Goal: Task Accomplishment & Management: Use online tool/utility

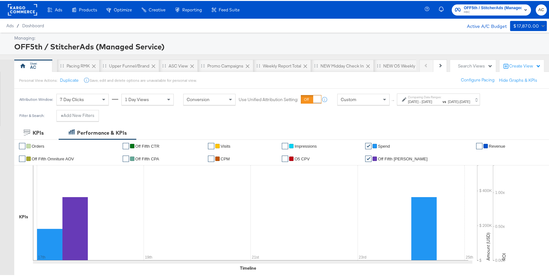
click at [412, 97] on label "Comparing Date Ranges:" at bounding box center [425, 96] width 34 height 4
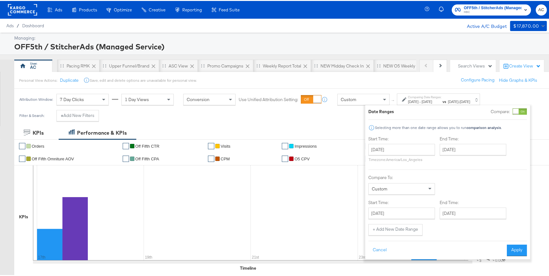
click at [519, 112] on div at bounding box center [516, 111] width 6 height 6
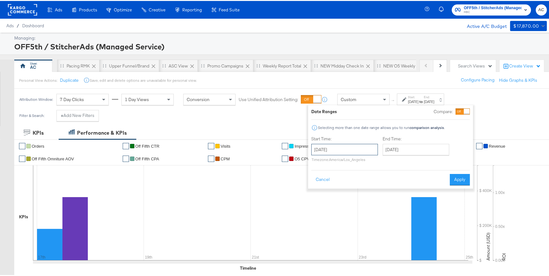
click at [370, 146] on input "[DATE]" at bounding box center [344, 148] width 67 height 11
click at [375, 121] on div "Date Ranges Compare: Selecting more than one date range allows you to run compa…" at bounding box center [390, 145] width 159 height 77
click at [377, 98] on div "Custom" at bounding box center [364, 98] width 52 height 11
drag, startPoint x: 325, startPoint y: 180, endPoint x: 336, endPoint y: 167, distance: 16.4
click at [325, 179] on button "Cancel" at bounding box center [322, 178] width 23 height 11
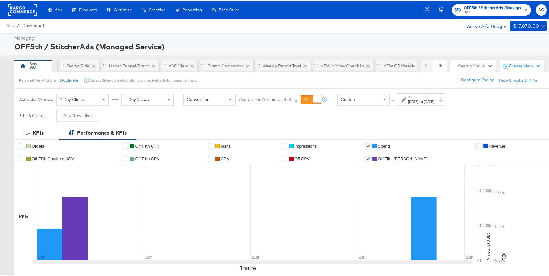
click at [361, 100] on div "Custom" at bounding box center [364, 98] width 52 height 11
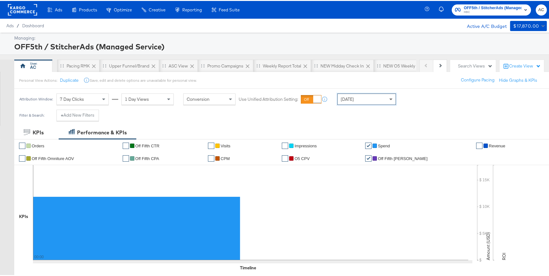
click at [392, 98] on span at bounding box center [390, 99] width 3 height 2
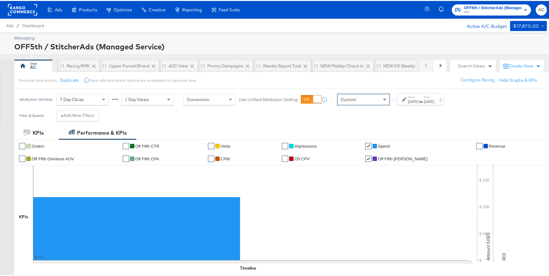
click at [402, 98] on icon at bounding box center [404, 98] width 4 height 4
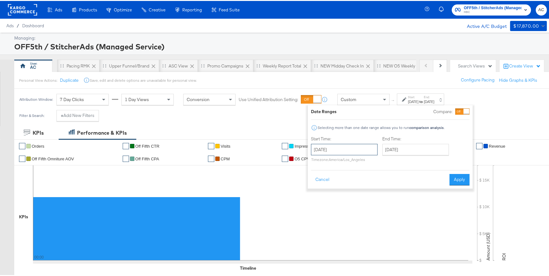
click at [359, 147] on input "[DATE]" at bounding box center [344, 148] width 67 height 11
click at [317, 161] on span "‹" at bounding box center [318, 162] width 10 height 10
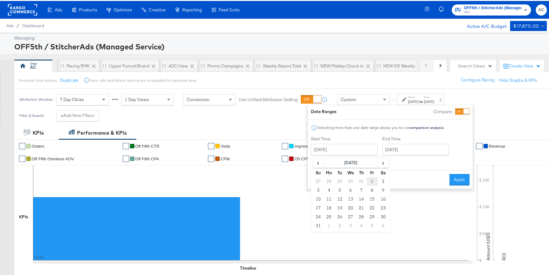
click at [369, 181] on td "1" at bounding box center [372, 180] width 11 height 9
type input "[DATE]"
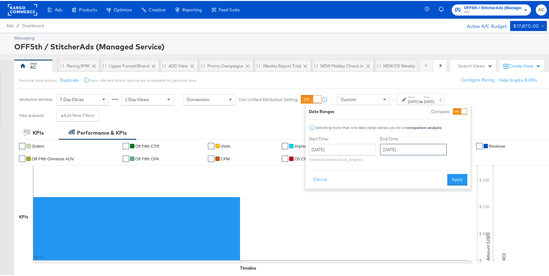
click at [397, 151] on input "[DATE]" at bounding box center [413, 148] width 67 height 11
click at [409, 200] on td "16" at bounding box center [409, 198] width 11 height 9
type input "[DATE]"
click at [455, 181] on button "Apply" at bounding box center [457, 178] width 20 height 11
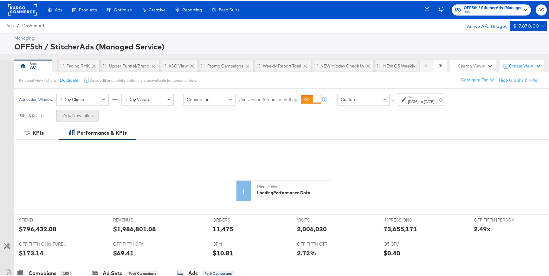
click at [94, 117] on button "+ Add New Filters" at bounding box center [77, 114] width 42 height 11
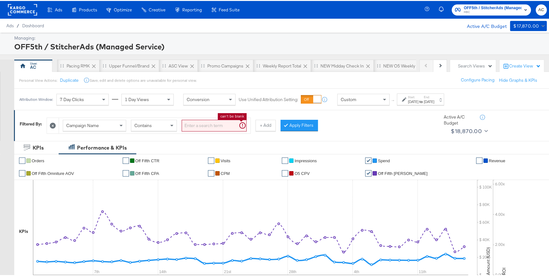
click at [198, 127] on input "search" at bounding box center [214, 125] width 65 height 12
type input "ASC"
click at [286, 128] on button "Apply Filters" at bounding box center [288, 124] width 37 height 11
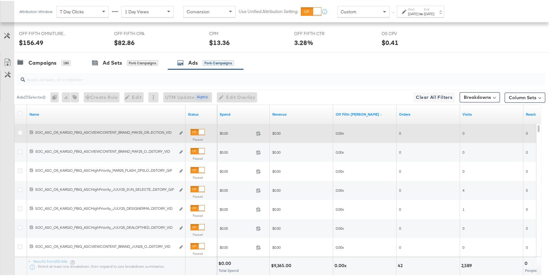
scroll to position [301, 0]
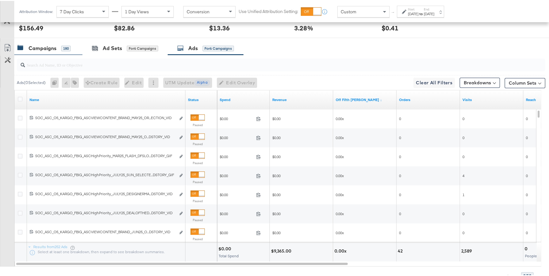
click at [43, 45] on div "Campaigns" at bounding box center [43, 47] width 28 height 7
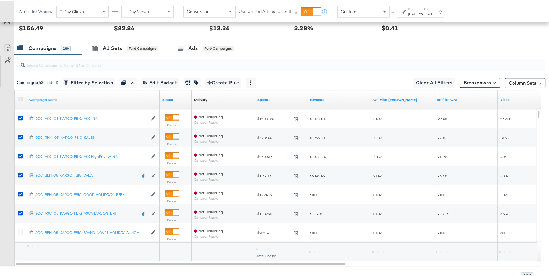
click at [19, 97] on icon at bounding box center [20, 98] width 5 height 5
click at [0, 0] on input "checkbox" at bounding box center [0, 0] width 0 height 0
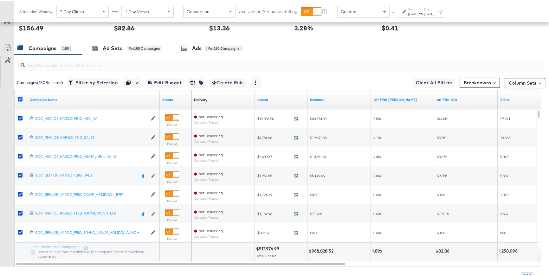
click at [19, 97] on icon at bounding box center [20, 98] width 5 height 5
click at [0, 0] on input "checkbox" at bounding box center [0, 0] width 0 height 0
click at [168, 98] on link "Status" at bounding box center [175, 98] width 27 height 5
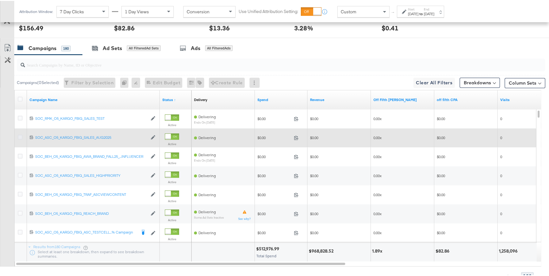
click at [18, 136] on icon at bounding box center [20, 136] width 5 height 5
click at [0, 0] on input "checkbox" at bounding box center [0, 0] width 0 height 0
click at [18, 136] on icon at bounding box center [20, 136] width 5 height 5
click at [0, 0] on input "checkbox" at bounding box center [0, 0] width 0 height 0
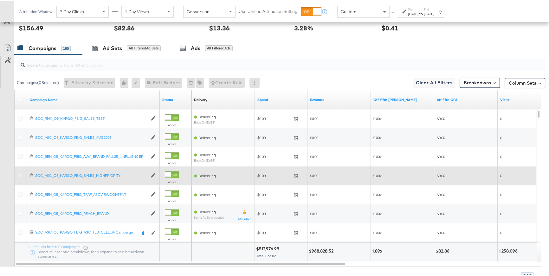
click at [20, 174] on icon at bounding box center [20, 174] width 5 height 5
click at [0, 0] on input "checkbox" at bounding box center [0, 0] width 0 height 0
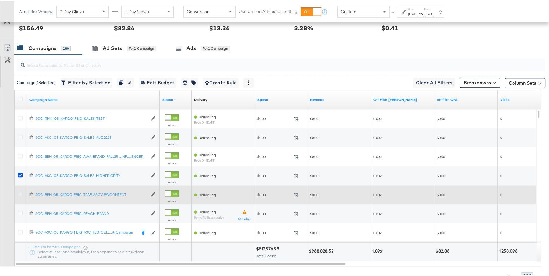
click at [20, 192] on icon at bounding box center [20, 193] width 5 height 5
click at [0, 0] on input "checkbox" at bounding box center [0, 0] width 0 height 0
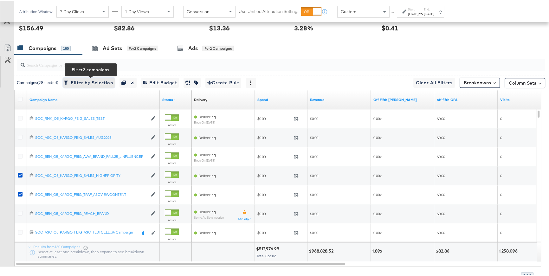
click at [83, 83] on span "Filter by Selection Filter 2 campaigns" at bounding box center [89, 82] width 48 height 8
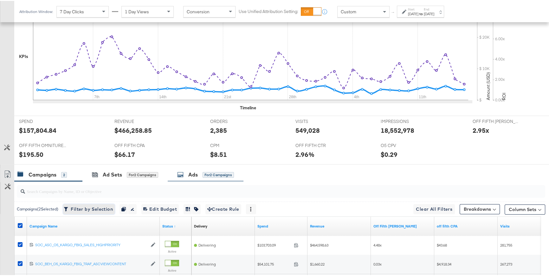
scroll to position [237, 0]
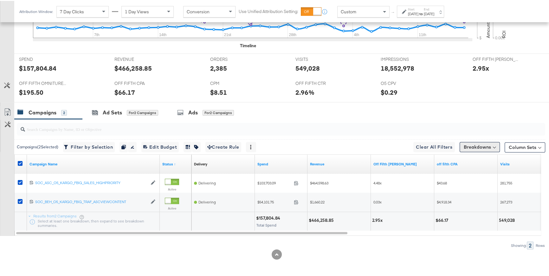
click at [489, 144] on button "Breakdowns" at bounding box center [480, 146] width 40 height 10
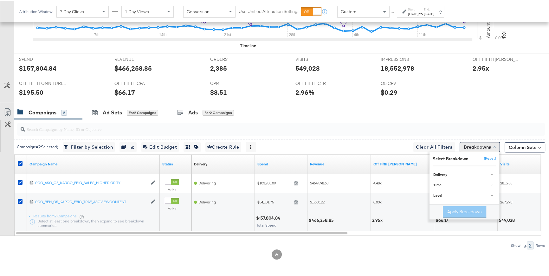
click at [489, 144] on button "Breakdowns" at bounding box center [480, 146] width 40 height 10
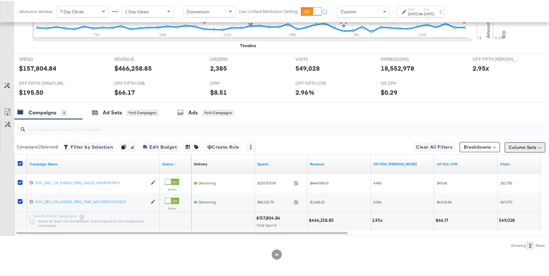
click at [518, 144] on button "Column Sets" at bounding box center [525, 146] width 41 height 10
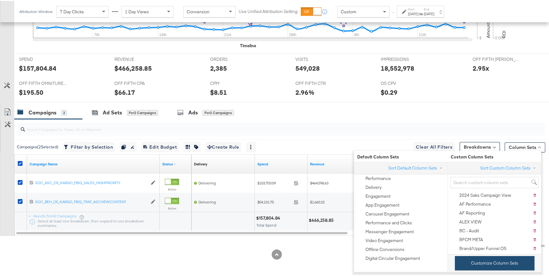
click at [488, 262] on button "Customize Column Sets" at bounding box center [495, 262] width 80 height 14
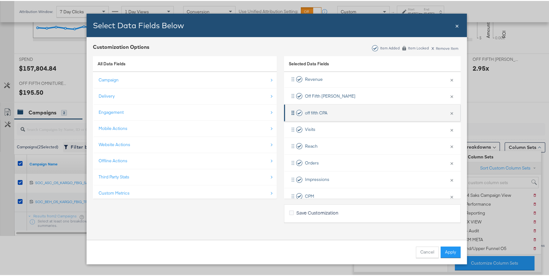
scroll to position [67, 0]
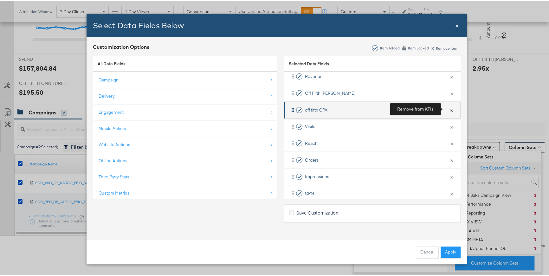
click at [448, 109] on button "×" at bounding box center [452, 108] width 8 height 13
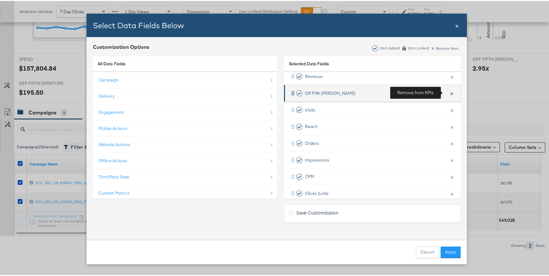
click at [448, 92] on button "×" at bounding box center [452, 92] width 8 height 13
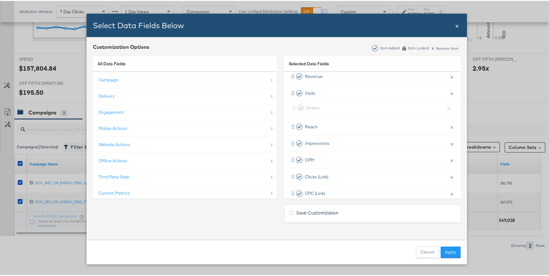
drag, startPoint x: 291, startPoint y: 125, endPoint x: 295, endPoint y: 104, distance: 21.4
click at [295, 104] on div "Delivery × Remove from KPIs Spend × Remove from KPIs Revenue × Remove from KPIs…" at bounding box center [372, 117] width 177 height 167
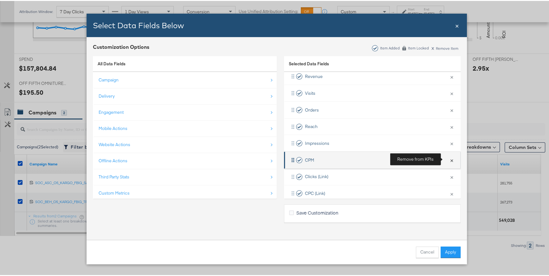
click at [448, 159] on button "×" at bounding box center [452, 158] width 8 height 13
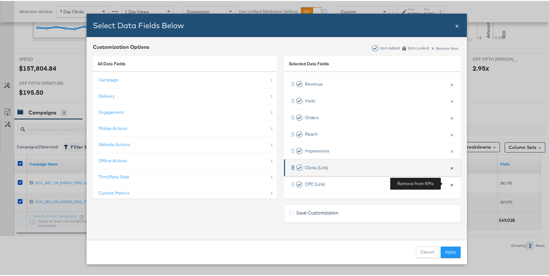
click at [448, 183] on button "×" at bounding box center [452, 183] width 8 height 13
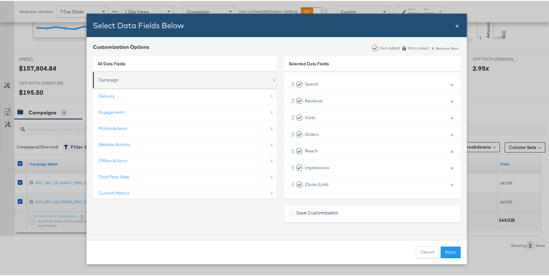
click at [107, 82] on div "Campaign" at bounding box center [185, 79] width 173 height 13
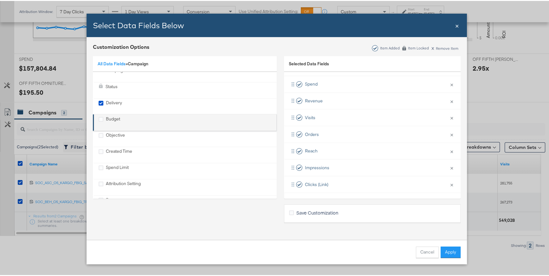
scroll to position [41, 0]
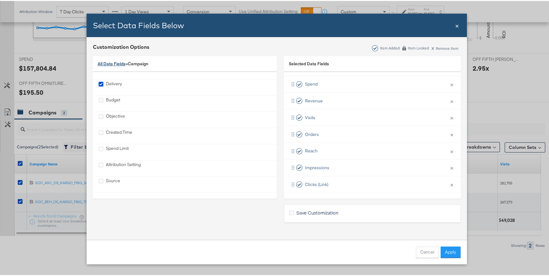
click at [106, 65] on link "All Data Fields" at bounding box center [112, 63] width 28 height 6
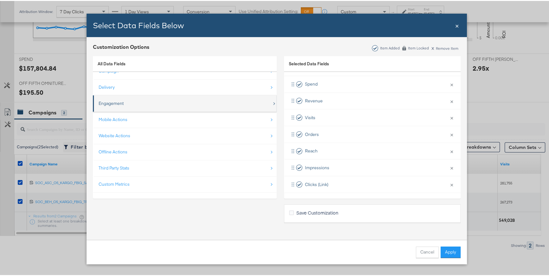
click at [107, 100] on div "Engagement" at bounding box center [111, 103] width 25 height 6
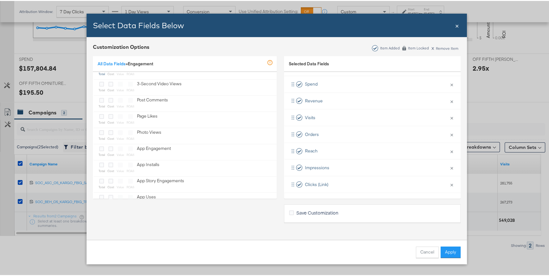
click at [109, 62] on link "All Data Fields" at bounding box center [112, 63] width 28 height 6
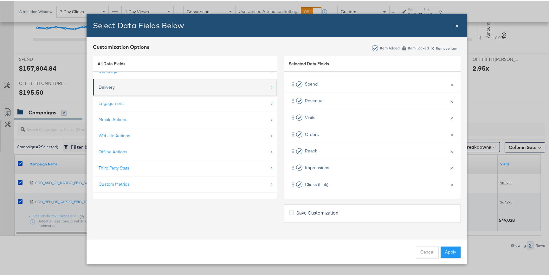
scroll to position [0, 0]
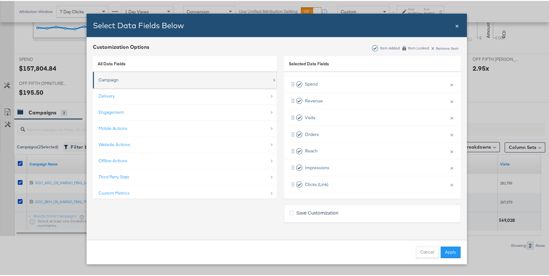
click at [110, 81] on div "Campaign" at bounding box center [109, 79] width 20 height 6
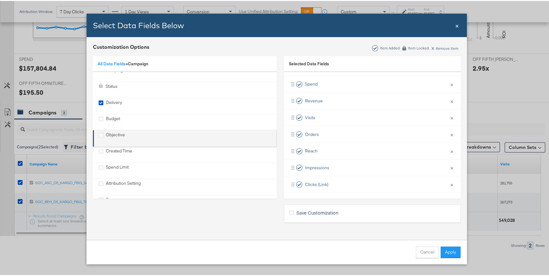
scroll to position [41, 0]
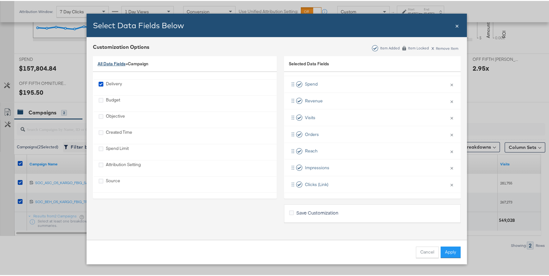
click at [115, 60] on link "All Data Fields" at bounding box center [112, 63] width 28 height 6
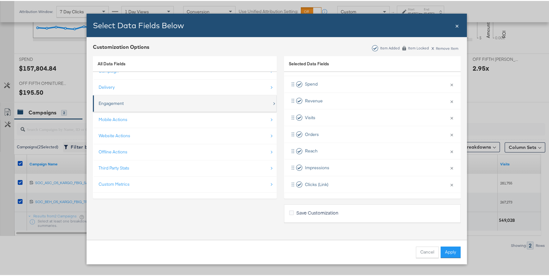
scroll to position [0, 0]
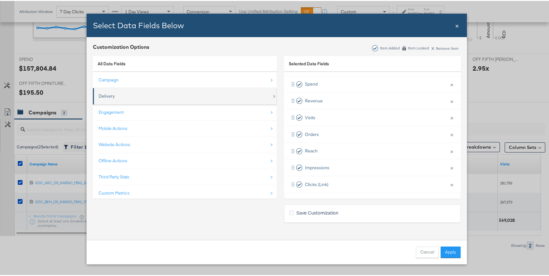
click at [107, 94] on div "Delivery" at bounding box center [107, 95] width 16 height 6
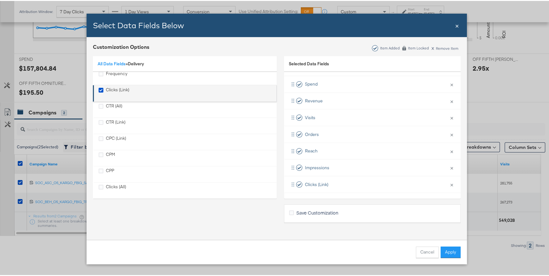
scroll to position [57, 0]
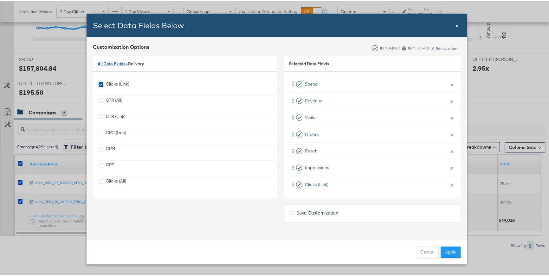
click at [115, 63] on link "All Data Fields" at bounding box center [112, 63] width 28 height 6
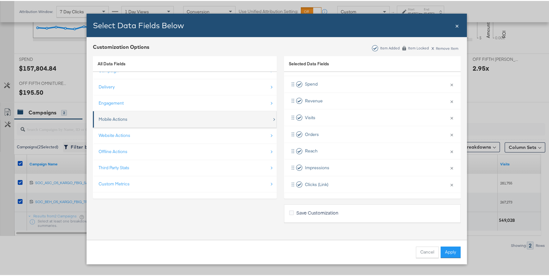
scroll to position [9, 0]
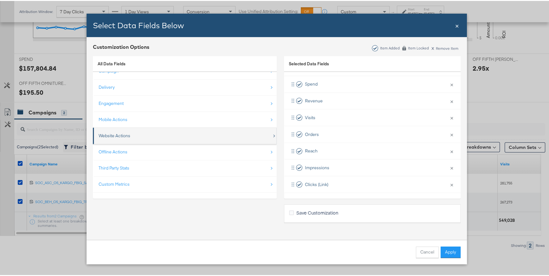
click at [144, 137] on div "Website Actions" at bounding box center [185, 134] width 173 height 13
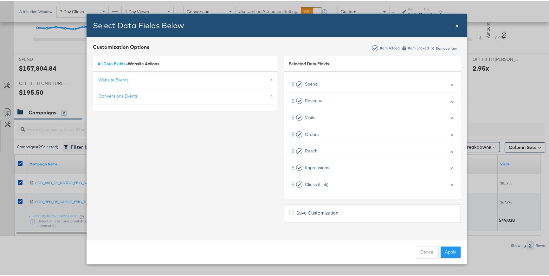
scroll to position [0, 0]
click at [124, 98] on div "Conversions Events" at bounding box center [118, 95] width 39 height 6
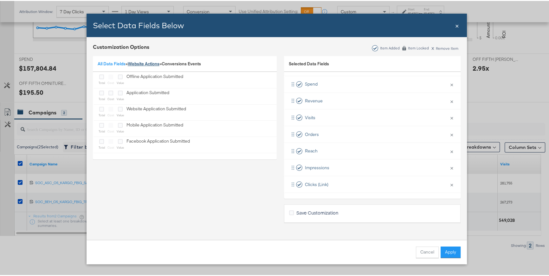
click at [142, 64] on link "Website Actions" at bounding box center [144, 63] width 32 height 6
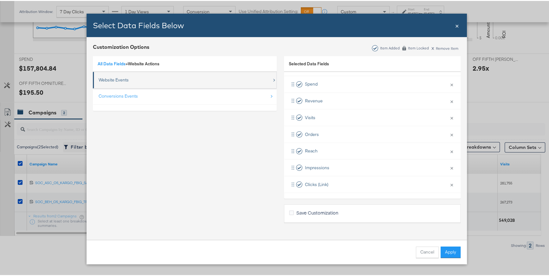
click at [113, 81] on div "Website Events" at bounding box center [114, 79] width 30 height 6
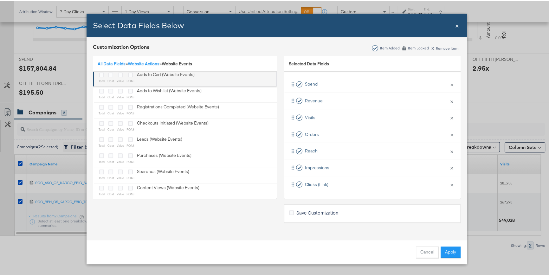
scroll to position [25, 0]
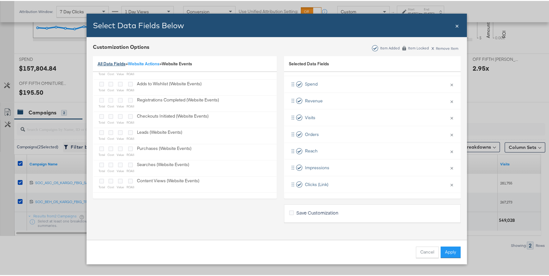
click at [119, 62] on link "All Data Fields" at bounding box center [112, 63] width 28 height 6
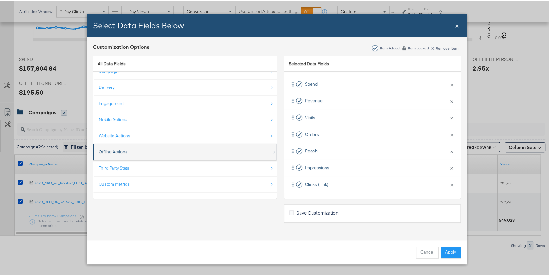
click at [120, 154] on div "Offline Actions" at bounding box center [185, 151] width 173 height 13
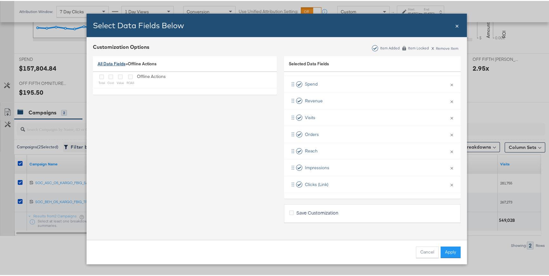
click at [108, 63] on link "All Data Fields" at bounding box center [112, 63] width 28 height 6
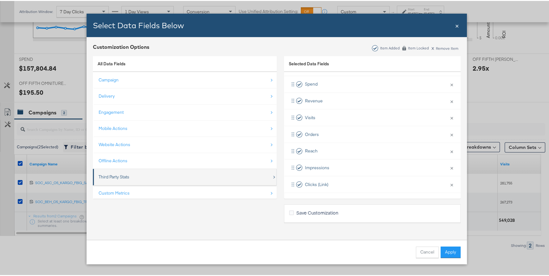
click at [117, 175] on div "Third Party Stats" at bounding box center [114, 176] width 31 height 6
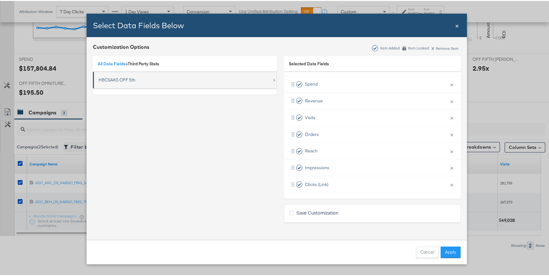
click at [112, 79] on div "HBCSAKS OFF 5th" at bounding box center [117, 79] width 37 height 6
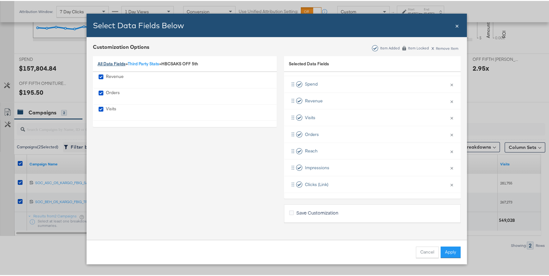
click at [111, 61] on link "All Data Fields" at bounding box center [112, 63] width 28 height 6
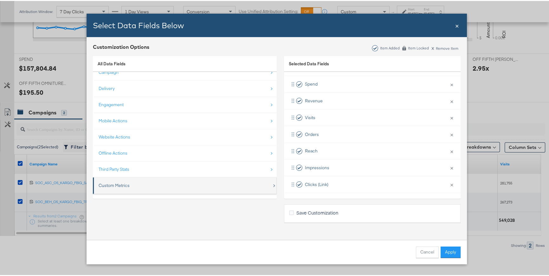
scroll to position [9, 0]
click at [107, 186] on div "Custom Metrics" at bounding box center [185, 183] width 173 height 13
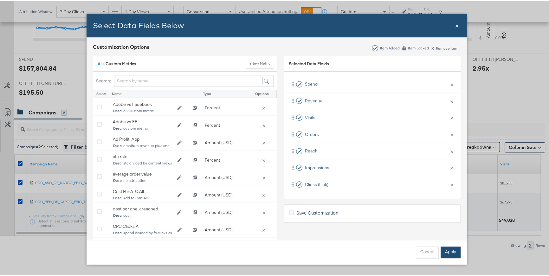
click at [447, 250] on button "Apply" at bounding box center [451, 251] width 20 height 11
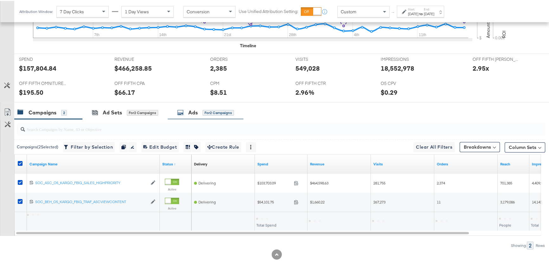
click at [206, 114] on div "Ads for 2 Campaigns" at bounding box center [205, 111] width 57 height 7
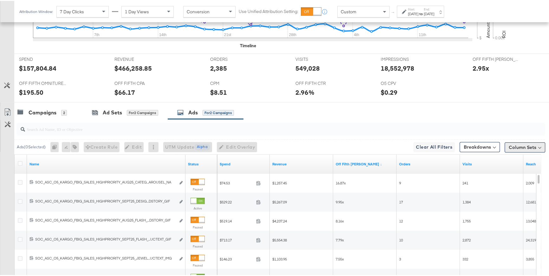
click at [519, 146] on button "Column Sets" at bounding box center [525, 146] width 41 height 10
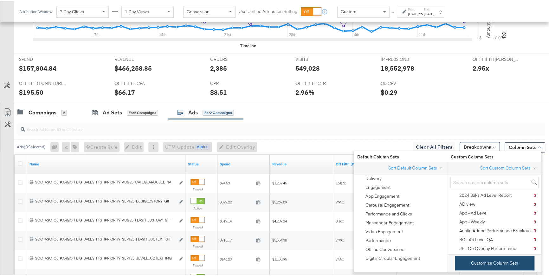
click at [516, 261] on button "Customize Column Sets" at bounding box center [495, 262] width 80 height 14
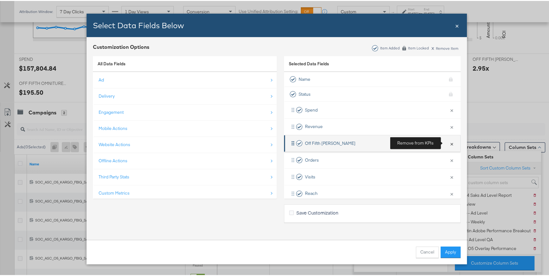
click at [448, 143] on button "×" at bounding box center [452, 142] width 8 height 13
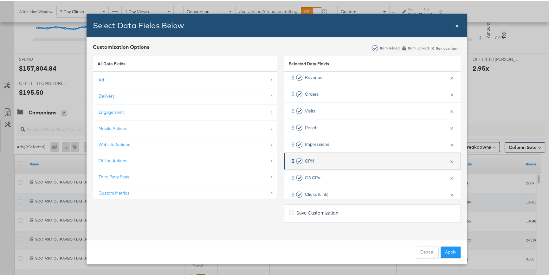
scroll to position [50, 0]
click at [448, 159] on button "×" at bounding box center [452, 159] width 8 height 13
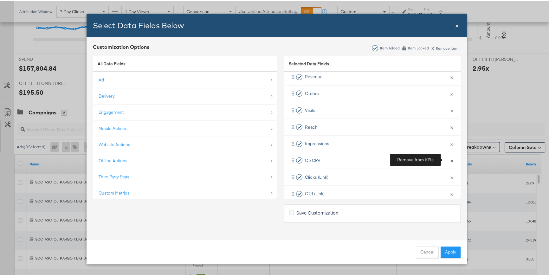
click at [448, 159] on button "×" at bounding box center [452, 159] width 8 height 13
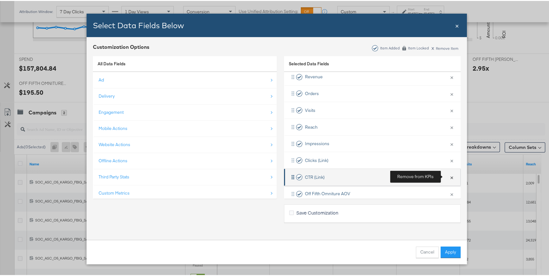
click at [448, 175] on button "×" at bounding box center [452, 176] width 8 height 13
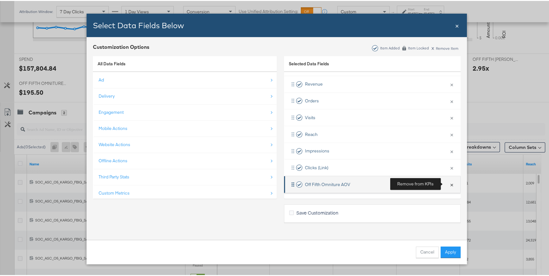
click at [448, 184] on button "×" at bounding box center [452, 183] width 8 height 13
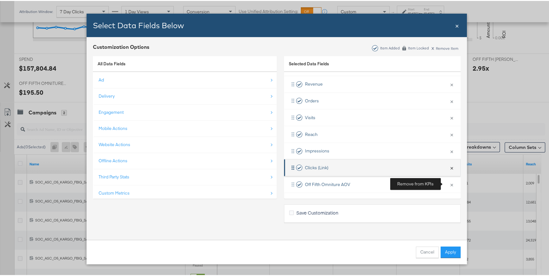
scroll to position [26, 0]
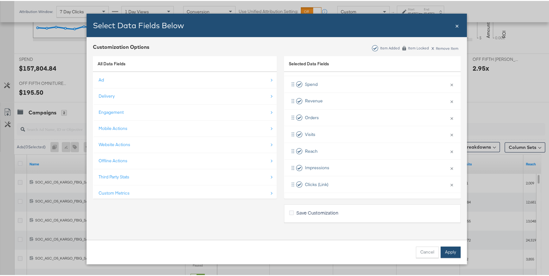
click at [455, 257] on div "Cancel Apply" at bounding box center [277, 251] width 380 height 24
click at [452, 254] on button "Apply" at bounding box center [451, 251] width 20 height 11
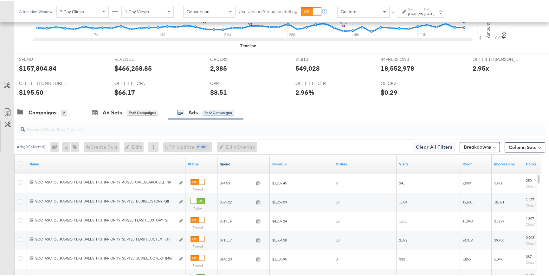
click at [230, 161] on link "Spend" at bounding box center [244, 163] width 48 height 5
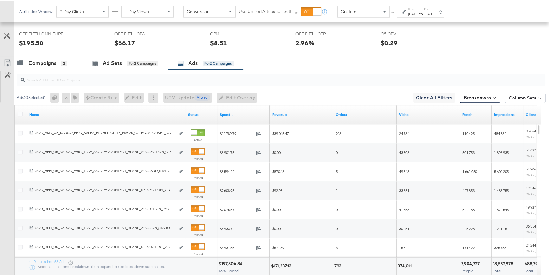
scroll to position [290, 0]
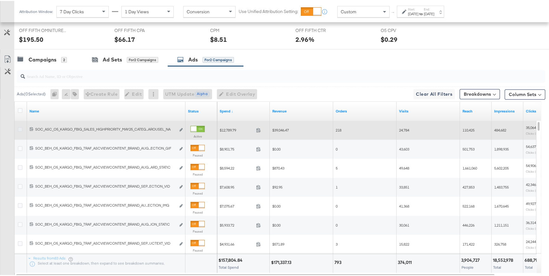
click at [22, 127] on icon at bounding box center [20, 128] width 5 height 5
click at [0, 0] on input "checkbox" at bounding box center [0, 0] width 0 height 0
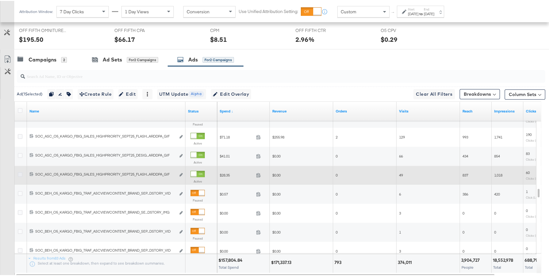
click at [20, 173] on icon at bounding box center [20, 173] width 5 height 5
click at [0, 0] on input "checkbox" at bounding box center [0, 0] width 0 height 0
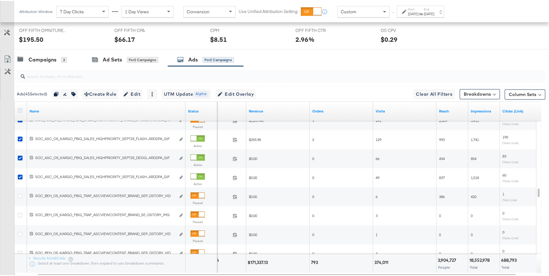
click at [18, 109] on icon at bounding box center [20, 109] width 5 height 5
click at [0, 0] on input "checkbox" at bounding box center [0, 0] width 0 height 0
click at [18, 109] on icon at bounding box center [20, 109] width 5 height 5
click at [0, 0] on input "checkbox" at bounding box center [0, 0] width 0 height 0
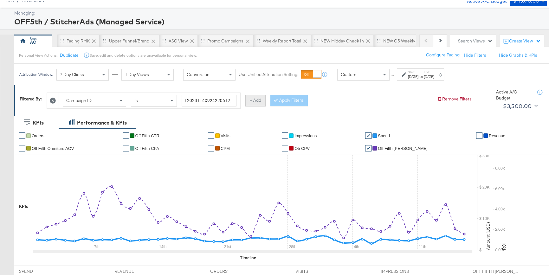
scroll to position [27, 0]
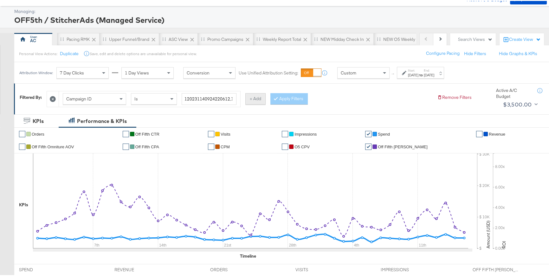
click at [251, 99] on button "+ Add" at bounding box center [255, 97] width 20 height 11
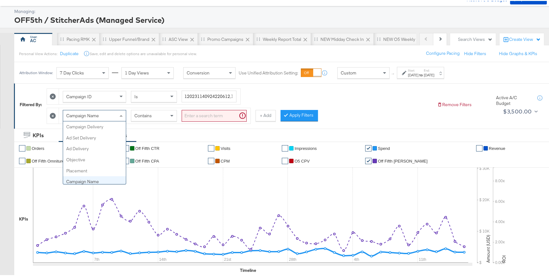
click at [118, 116] on span at bounding box center [122, 114] width 8 height 11
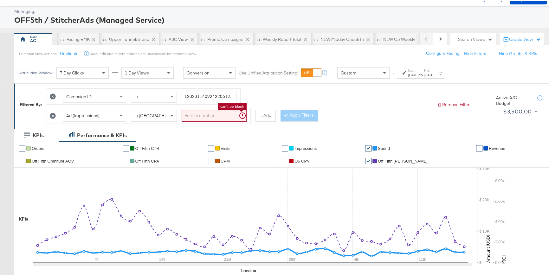
click at [215, 115] on input "search" at bounding box center [214, 115] width 65 height 12
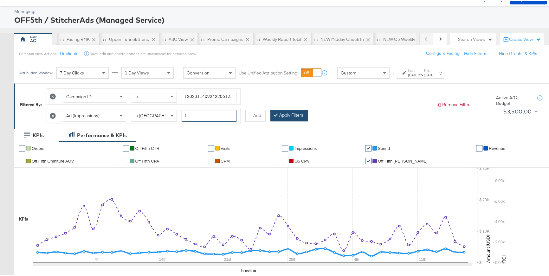
type input "1"
drag, startPoint x: 289, startPoint y: 117, endPoint x: 284, endPoint y: 123, distance: 7.4
click at [289, 117] on button "Apply Filters" at bounding box center [288, 114] width 37 height 11
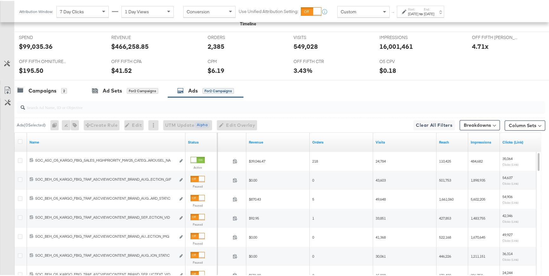
scroll to position [274, 0]
click at [488, 125] on button "Breakdowns" at bounding box center [480, 124] width 40 height 10
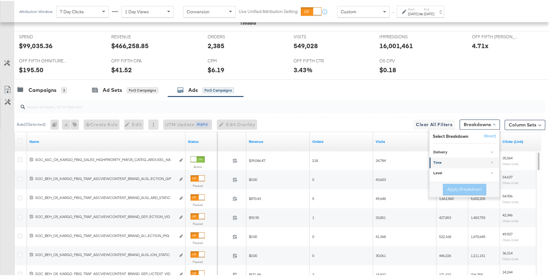
click at [440, 163] on div "Time" at bounding box center [464, 161] width 63 height 5
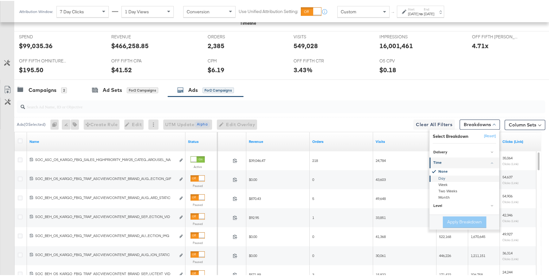
click at [441, 178] on div "Day" at bounding box center [465, 178] width 69 height 6
click at [462, 222] on button "Apply Breakdown" at bounding box center [464, 221] width 43 height 11
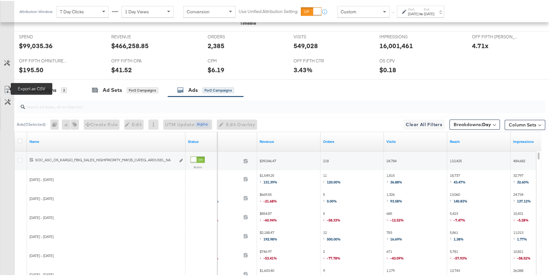
click at [9, 88] on icon at bounding box center [8, 89] width 8 height 8
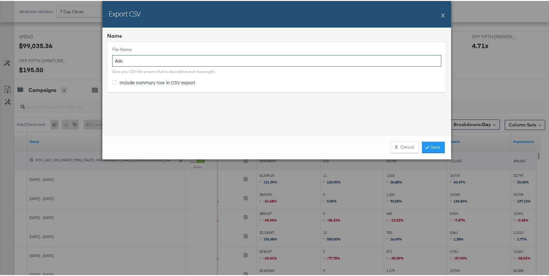
click at [112, 60] on input "Ads" at bounding box center [276, 60] width 329 height 12
type input "new Ads"
click at [424, 145] on link "Save" at bounding box center [433, 146] width 23 height 11
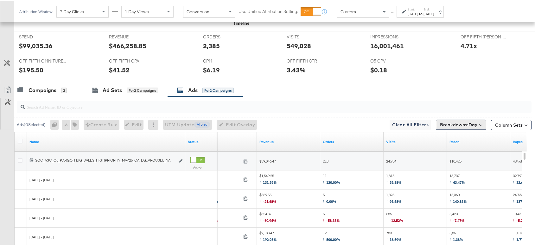
click at [477, 122] on button "Breakdowns: Day" at bounding box center [461, 124] width 50 height 10
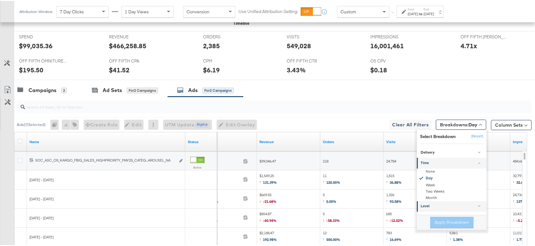
click at [421, 204] on div "Level" at bounding box center [452, 205] width 63 height 5
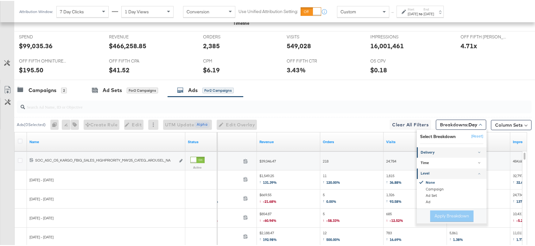
click at [424, 150] on div "Delivery" at bounding box center [452, 151] width 63 height 5
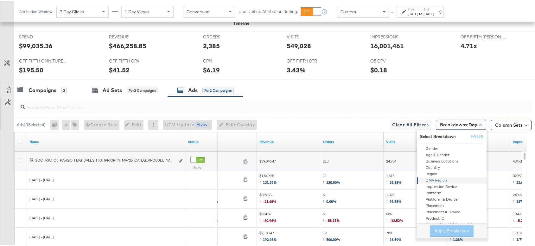
scroll to position [29, 0]
click at [444, 202] on div "Placement" at bounding box center [452, 202] width 69 height 6
click at [446, 229] on button "Apply Breakdown" at bounding box center [452, 229] width 43 height 11
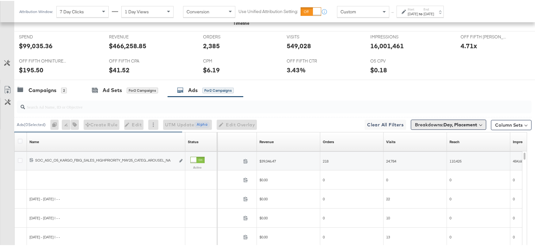
click at [468, 123] on b "Day, Placement" at bounding box center [461, 124] width 34 height 6
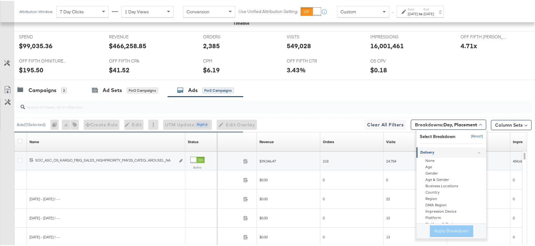
click at [472, 134] on button "[Reset]" at bounding box center [476, 135] width 16 height 10
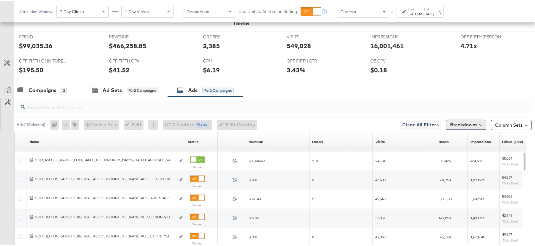
click at [471, 125] on button "Breakdowns" at bounding box center [466, 124] width 40 height 10
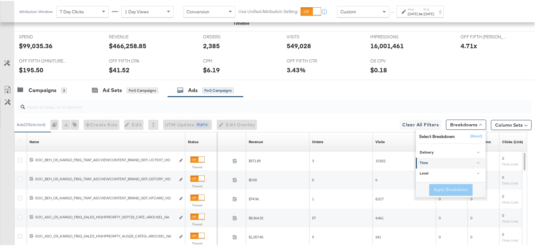
click at [420, 161] on div "Time" at bounding box center [451, 161] width 63 height 5
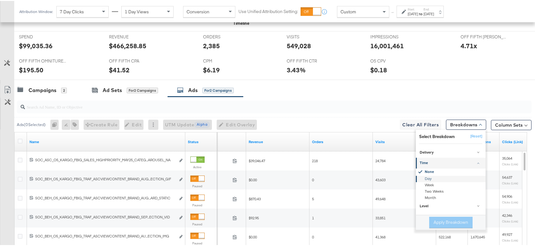
click at [423, 177] on div "Day" at bounding box center [451, 178] width 69 height 6
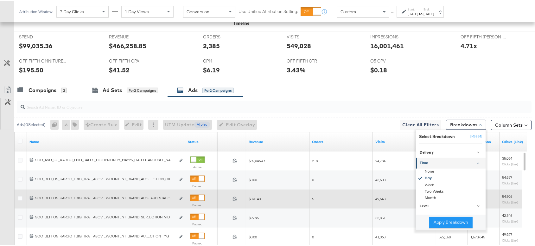
drag, startPoint x: 447, startPoint y: 220, endPoint x: 459, endPoint y: 198, distance: 25.3
click at [447, 220] on button "Apply Breakdown" at bounding box center [451, 221] width 43 height 11
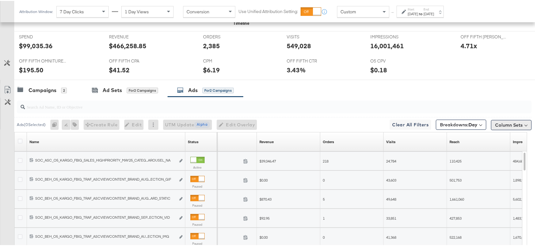
click at [504, 122] on button "Column Sets" at bounding box center [511, 124] width 41 height 10
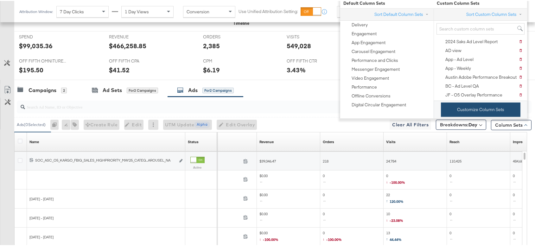
click at [481, 106] on button "Customize Column Sets" at bounding box center [481, 108] width 80 height 14
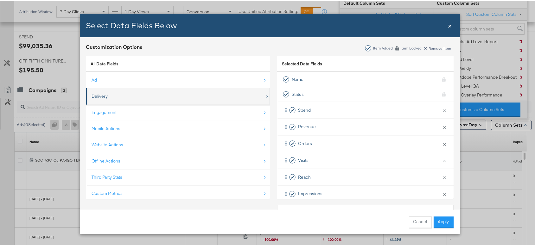
click at [110, 92] on div "Delivery" at bounding box center [178, 95] width 173 height 13
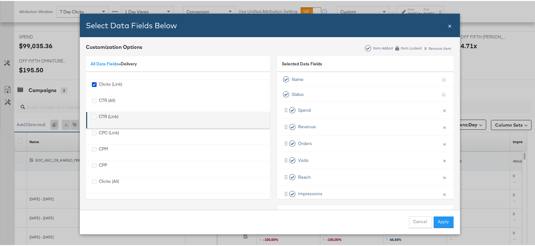
scroll to position [0, 0]
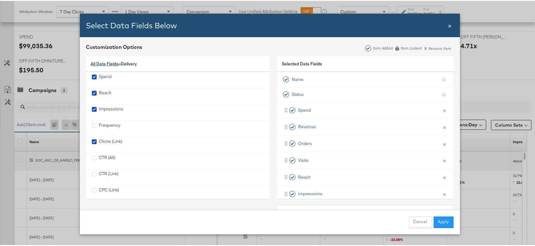
click at [106, 63] on link "All Data Fields" at bounding box center [105, 63] width 28 height 6
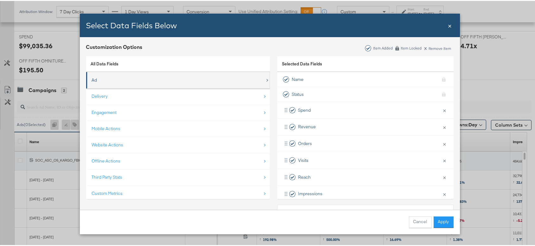
click at [95, 82] on div "Ad" at bounding box center [178, 79] width 173 height 13
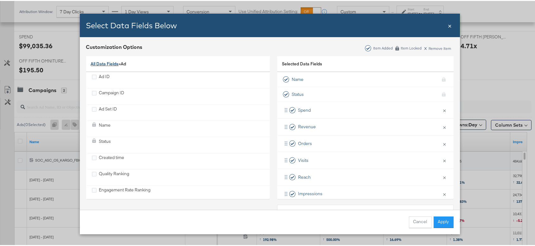
click at [109, 61] on link "All Data Fields" at bounding box center [105, 63] width 28 height 6
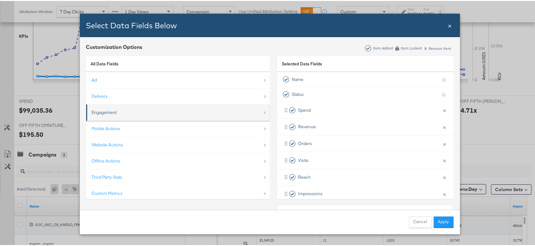
scroll to position [158, 0]
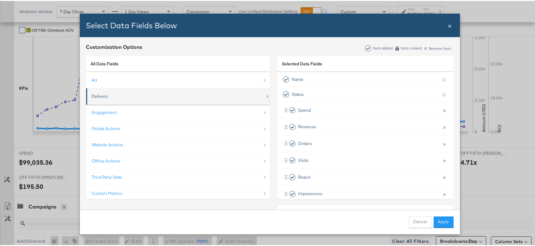
click at [99, 94] on div "Delivery" at bounding box center [100, 95] width 16 height 6
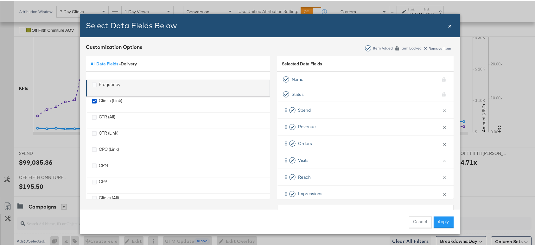
scroll to position [57, 0]
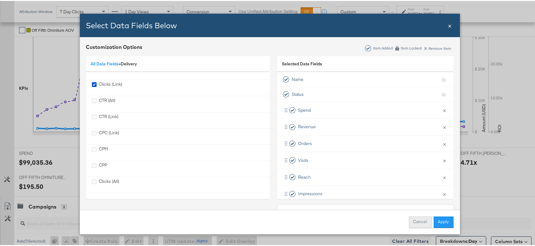
click at [418, 224] on button "Cancel" at bounding box center [420, 220] width 23 height 11
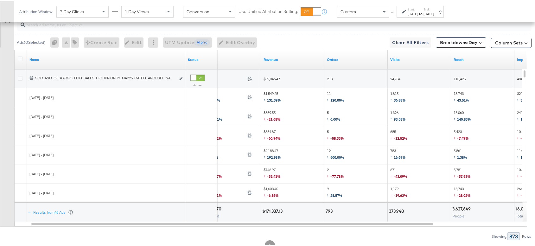
scroll to position [352, 0]
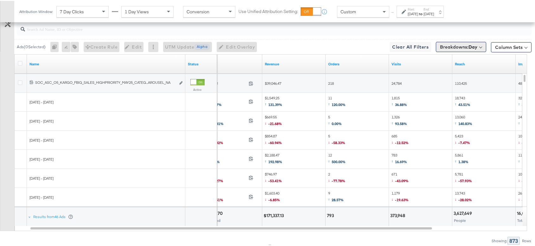
click at [470, 46] on b "Day" at bounding box center [473, 46] width 9 height 6
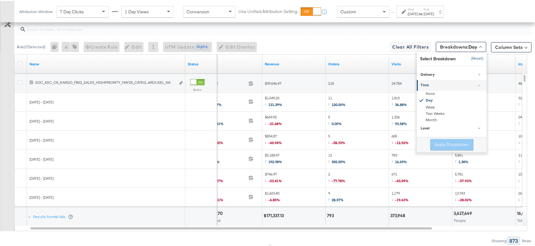
drag, startPoint x: 472, startPoint y: 56, endPoint x: 470, endPoint y: 59, distance: 4.0
click at [472, 56] on button "[Reset]" at bounding box center [476, 58] width 16 height 10
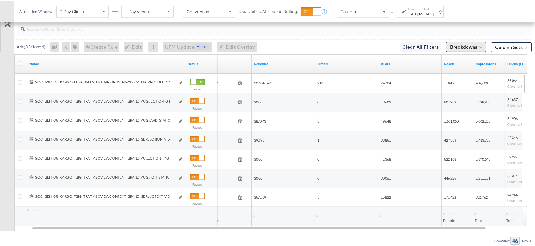
click at [464, 48] on button "Breakdowns" at bounding box center [466, 46] width 40 height 10
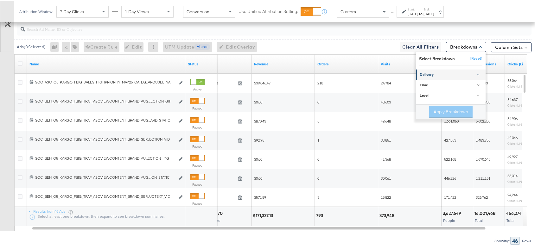
click at [427, 74] on div "Delivery" at bounding box center [451, 73] width 63 height 5
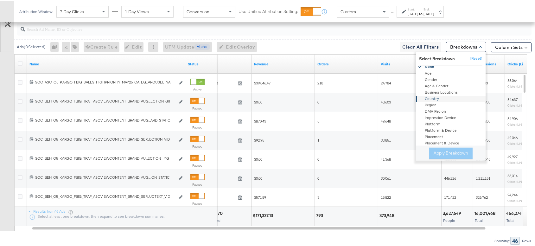
scroll to position [21, 0]
click at [436, 130] on div "Placement" at bounding box center [451, 132] width 69 height 6
click at [444, 155] on button "Apply Breakdown" at bounding box center [451, 151] width 43 height 11
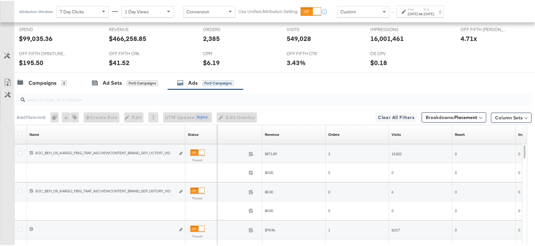
scroll to position [352, 0]
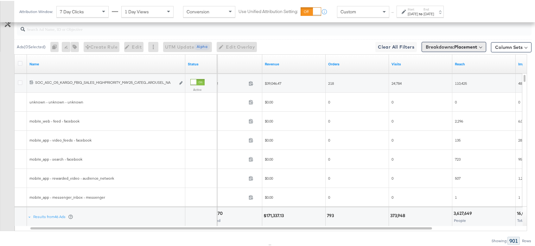
click at [468, 45] on b "Placement" at bounding box center [466, 46] width 23 height 6
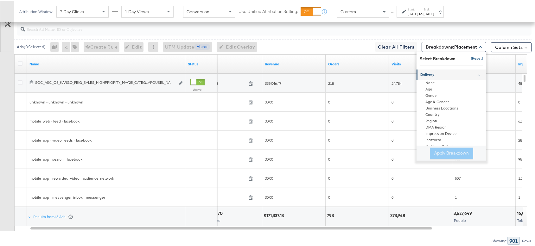
click at [470, 56] on button "[Reset]" at bounding box center [476, 58] width 16 height 10
